Goal: Find specific page/section: Find specific page/section

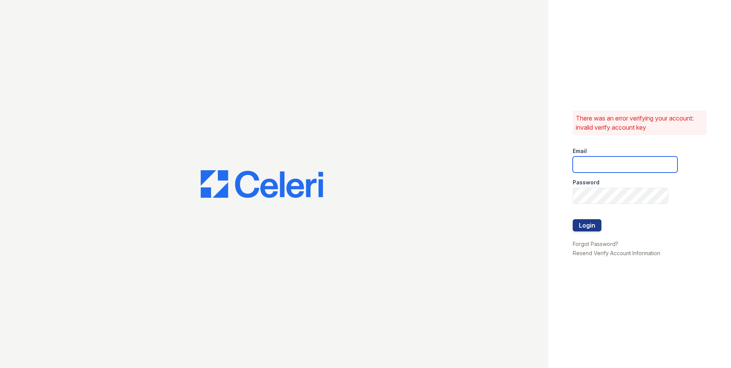
click at [595, 165] on input "email" at bounding box center [625, 164] width 105 height 16
type input "windsor@greystar.com"
click at [576, 221] on button "Login" at bounding box center [587, 225] width 29 height 12
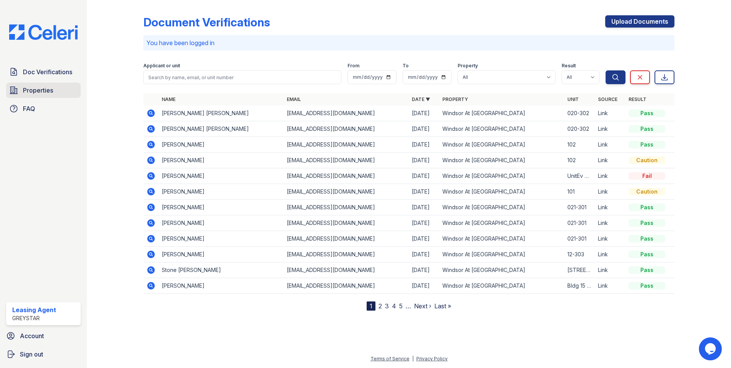
click at [47, 88] on span "Properties" at bounding box center [38, 90] width 30 height 9
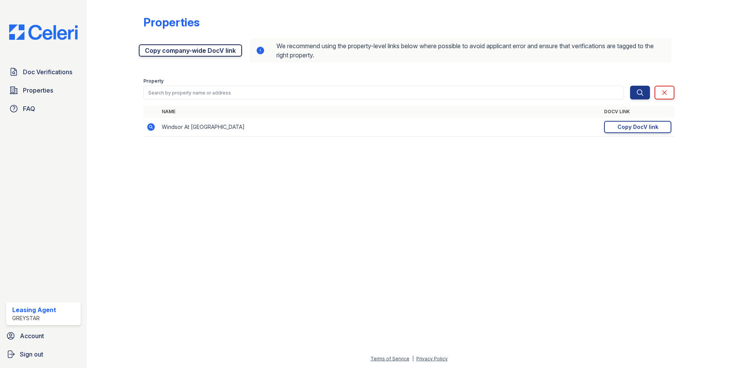
click at [173, 50] on link "Copy company-wide DocV link" at bounding box center [190, 50] width 103 height 12
